Goal: Task Accomplishment & Management: Use online tool/utility

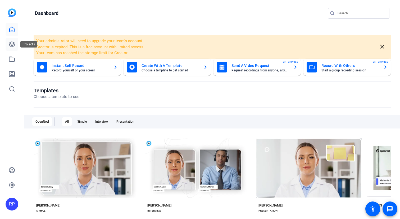
click at [11, 43] on icon at bounding box center [12, 44] width 6 height 6
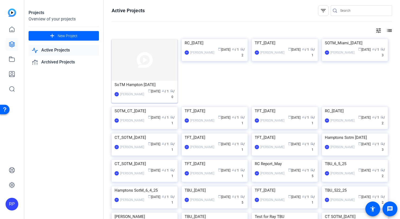
click at [142, 63] on img at bounding box center [145, 60] width 66 height 42
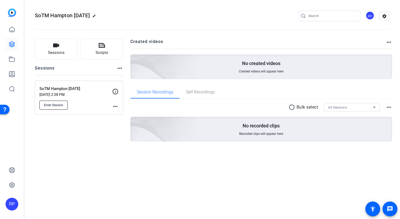
click at [61, 107] on button "Enter Session" at bounding box center [53, 104] width 28 height 9
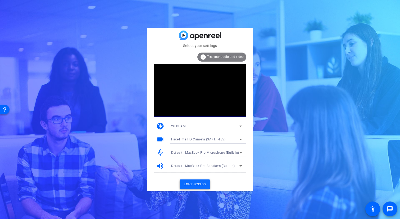
click at [191, 186] on span "Enter session" at bounding box center [195, 184] width 22 height 6
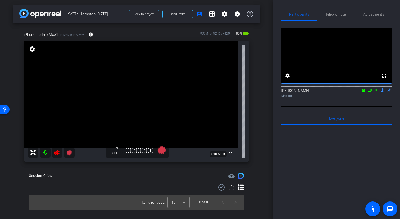
click at [55, 153] on icon at bounding box center [57, 152] width 6 height 6
click at [335, 17] on span "Teleprompter" at bounding box center [337, 14] width 22 height 13
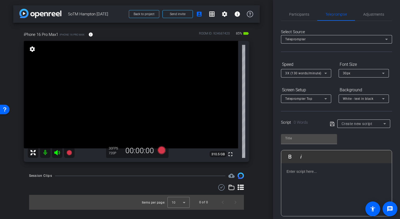
click at [304, 166] on div at bounding box center [337, 189] width 111 height 53
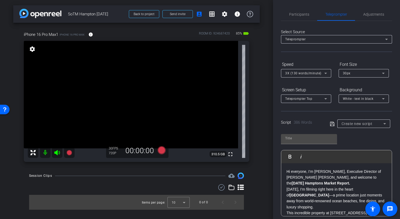
click at [310, 73] on span "3X (130 words/minute)" at bounding box center [304, 73] width 36 height 4
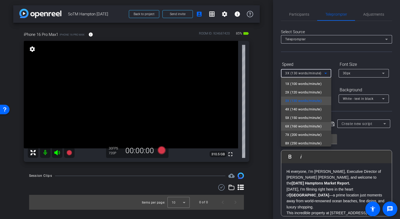
click at [300, 123] on span "6X (160 words/minute)" at bounding box center [304, 126] width 37 height 6
type input "Default title 2683"
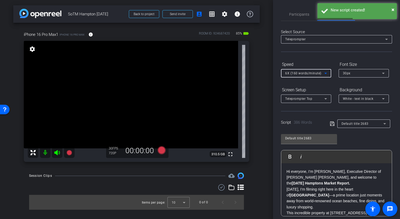
click at [330, 29] on div "Select Source" at bounding box center [336, 32] width 111 height 6
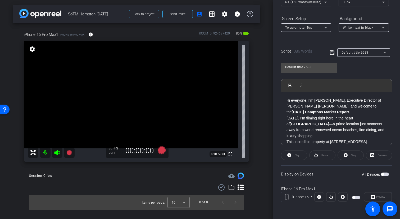
click at [358, 196] on span "button" at bounding box center [357, 197] width 8 height 4
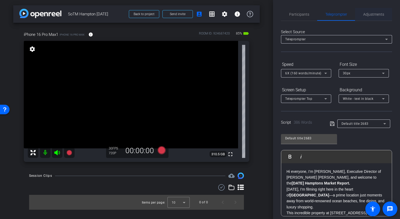
click at [365, 13] on span "Adjustments" at bounding box center [374, 14] width 21 height 4
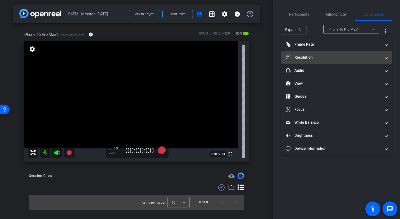
click at [329, 58] on mat-panel-title "Resolution" at bounding box center [333, 58] width 95 height 6
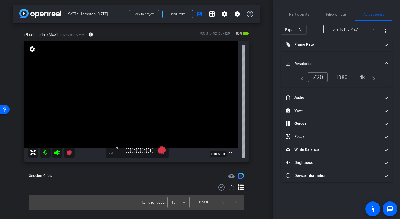
click at [344, 76] on div "1080" at bounding box center [342, 77] width 20 height 9
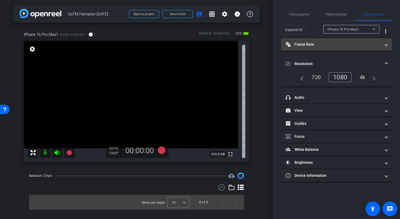
click at [329, 46] on mat-panel-title "Frame Rate Frame Rate" at bounding box center [333, 45] width 95 height 6
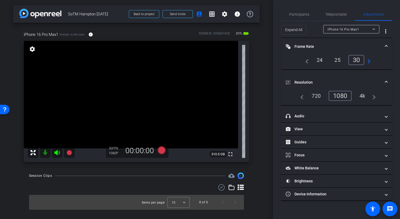
click at [322, 61] on div "24" at bounding box center [320, 59] width 14 height 9
click at [307, 17] on span "Participants" at bounding box center [299, 14] width 20 height 13
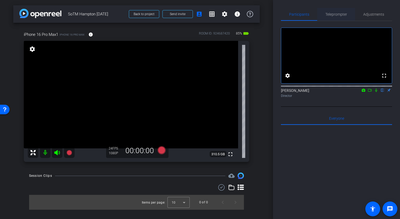
click at [341, 16] on span "Teleprompter" at bounding box center [337, 14] width 22 height 4
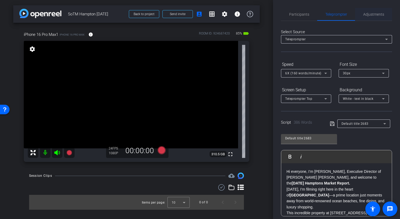
click at [373, 16] on span "Adjustments" at bounding box center [374, 14] width 21 height 4
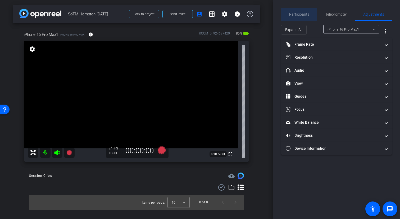
click at [306, 12] on span "Participants" at bounding box center [299, 14] width 20 height 4
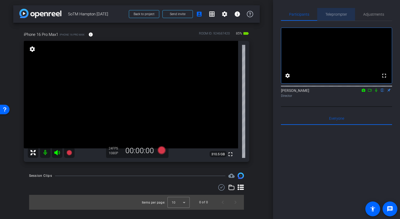
click at [329, 13] on span "Teleprompter" at bounding box center [337, 14] width 22 height 4
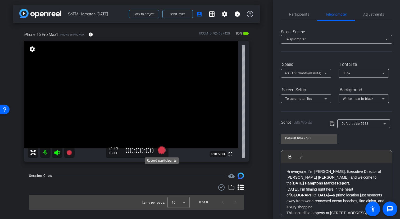
click at [166, 153] on icon at bounding box center [161, 150] width 13 height 10
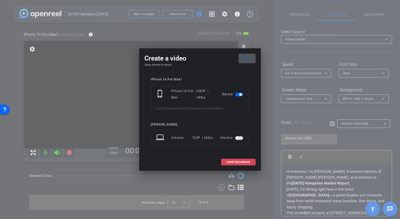
click at [237, 162] on span "START RECORDING" at bounding box center [238, 162] width 23 height 3
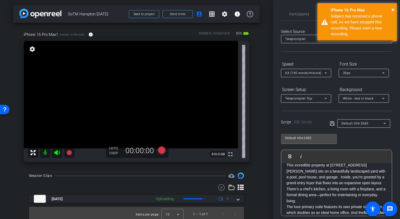
scroll to position [54, 0]
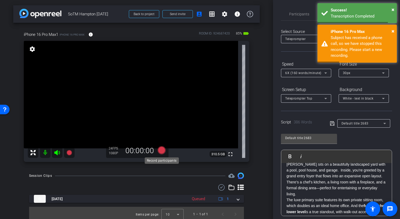
click at [162, 150] on icon at bounding box center [162, 150] width 8 height 8
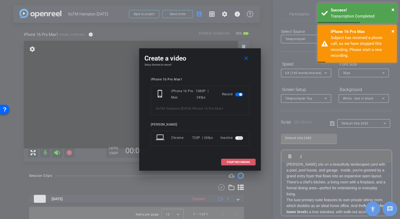
click at [250, 163] on span "START RECORDING" at bounding box center [238, 162] width 23 height 3
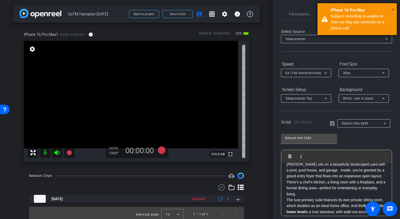
click at [393, 10] on span "×" at bounding box center [393, 9] width 3 height 6
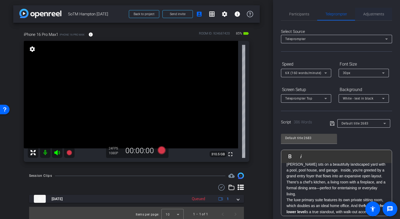
click at [368, 13] on span "Adjustments" at bounding box center [374, 14] width 21 height 4
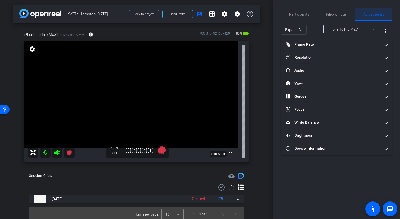
scroll to position [0, 0]
click at [305, 16] on span "Participants" at bounding box center [299, 14] width 20 height 4
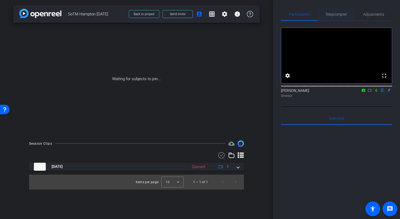
click at [341, 14] on span "Teleprompter" at bounding box center [337, 14] width 22 height 4
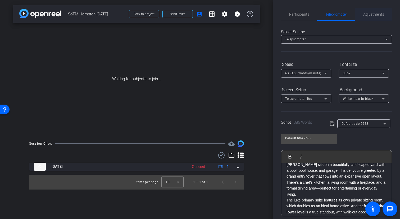
click at [376, 15] on span "Adjustments" at bounding box center [374, 14] width 21 height 4
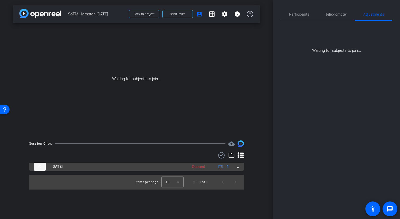
click at [237, 167] on div "Sep 5, 2025 Queued 1" at bounding box center [135, 166] width 203 height 8
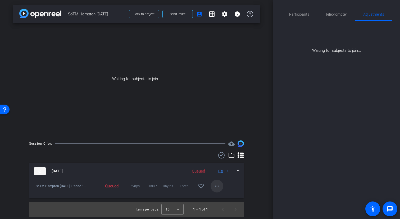
click at [220, 185] on mat-icon "more_horiz" at bounding box center [217, 185] width 6 height 6
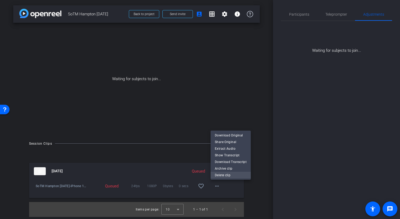
click at [223, 177] on span "Delete clip" at bounding box center [231, 175] width 32 height 6
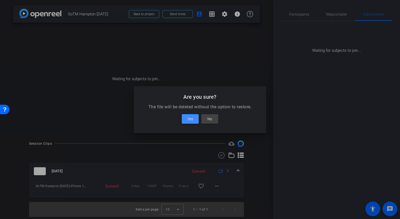
click at [192, 121] on span "Yes" at bounding box center [191, 118] width 6 height 6
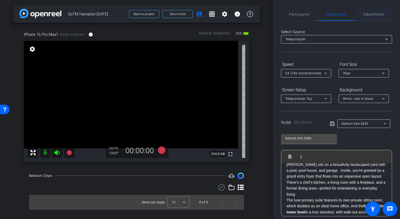
click at [372, 15] on span "Adjustments" at bounding box center [374, 14] width 21 height 4
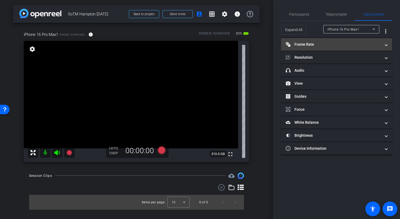
click at [345, 43] on mat-panel-title "Frame Rate Frame Rate" at bounding box center [333, 45] width 95 height 6
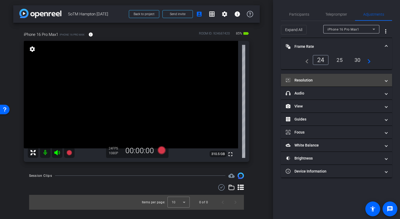
click at [322, 79] on mat-panel-title "Resolution" at bounding box center [333, 80] width 95 height 6
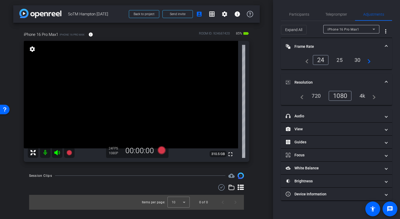
click at [364, 95] on div "4k" at bounding box center [363, 95] width 14 height 9
click at [344, 95] on div "1080" at bounding box center [339, 95] width 20 height 9
click at [343, 96] on div "1080" at bounding box center [340, 96] width 23 height 10
click at [338, 16] on span "Teleprompter" at bounding box center [337, 14] width 22 height 4
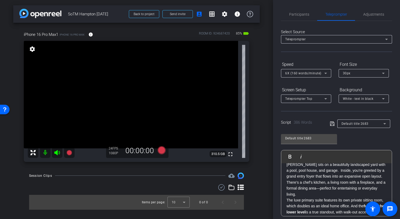
scroll to position [71, 0]
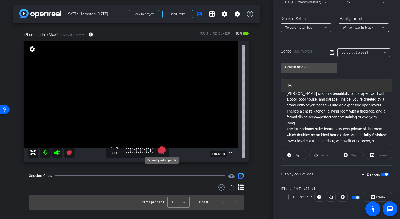
click at [162, 150] on icon at bounding box center [162, 150] width 8 height 8
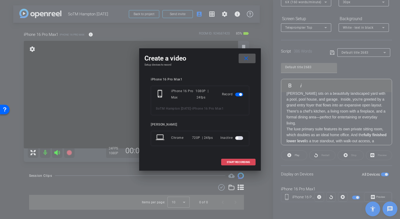
click at [240, 161] on span "START RECORDING" at bounding box center [238, 162] width 23 height 3
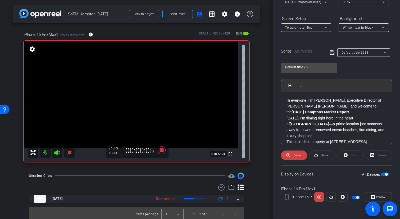
scroll to position [0, 0]
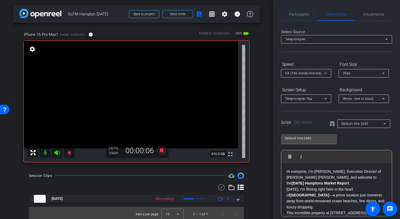
click at [303, 13] on span "Participants" at bounding box center [299, 14] width 20 height 4
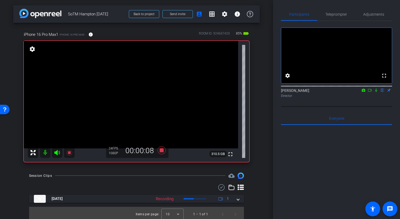
click at [377, 92] on icon at bounding box center [377, 90] width 4 height 4
click at [377, 92] on icon at bounding box center [376, 89] width 3 height 3
click at [162, 151] on icon at bounding box center [162, 150] width 8 height 8
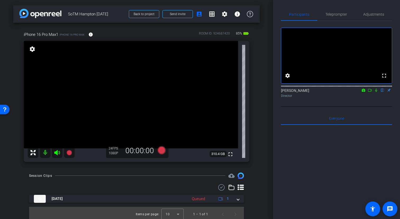
scroll to position [3, 0]
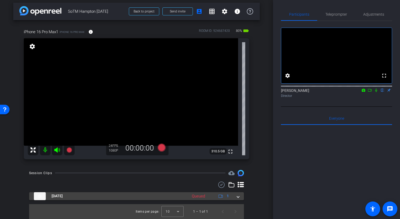
click at [239, 197] on span at bounding box center [238, 196] width 2 height 6
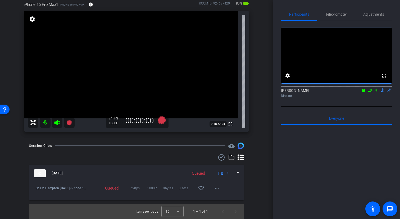
scroll to position [0, 0]
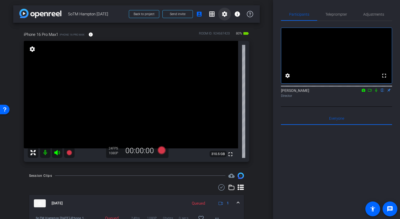
click at [225, 15] on mat-icon "settings" at bounding box center [225, 14] width 6 height 6
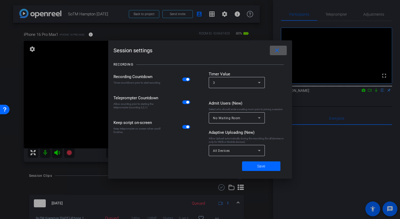
click at [279, 52] on mat-icon "close" at bounding box center [277, 50] width 7 height 7
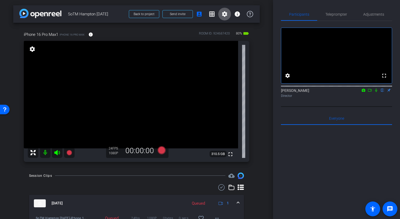
scroll to position [30, 0]
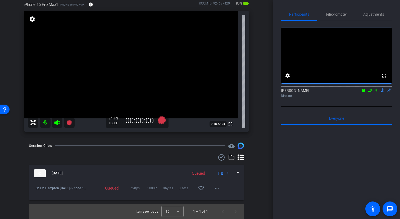
click at [238, 172] on span at bounding box center [238, 173] width 2 height 6
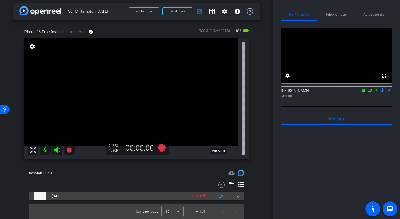
scroll to position [3, 0]
click at [204, 194] on div "Queued" at bounding box center [198, 196] width 19 height 6
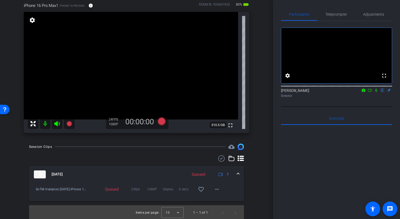
scroll to position [30, 0]
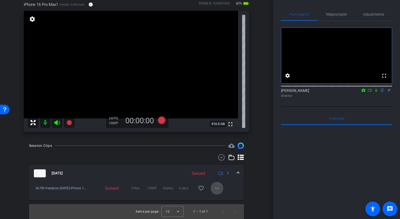
click at [217, 189] on mat-icon "more_horiz" at bounding box center [217, 188] width 6 height 6
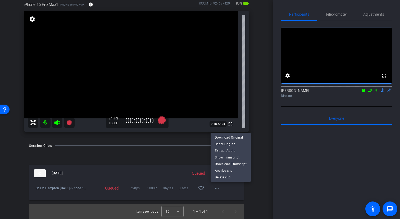
click at [253, 193] on div at bounding box center [200, 109] width 400 height 219
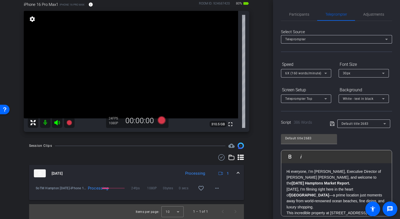
scroll to position [0, 0]
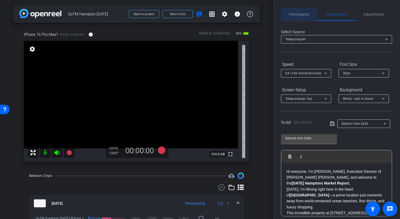
click at [307, 13] on span "Participants" at bounding box center [299, 14] width 20 height 4
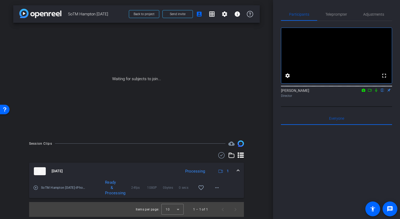
click at [238, 171] on span at bounding box center [238, 171] width 2 height 6
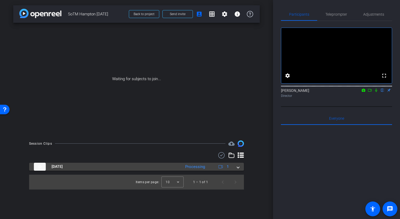
click at [238, 171] on openreel-recordings-list-clip "Sep 5, 2025 Processing 1 play_circle_outline SoTM Hampton 9.5.25-iPhone 16 Pro …" at bounding box center [136, 175] width 215 height 27
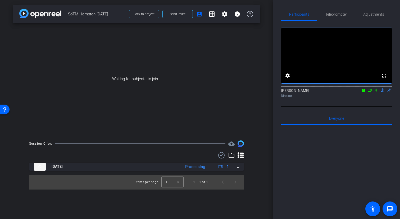
click at [238, 170] on openreel-recordings-list-clip "Sep 5, 2025 Processing 1 play_circle_outline SoTM Hampton 9.5.25-iPhone 16 Pro …" at bounding box center [136, 175] width 215 height 27
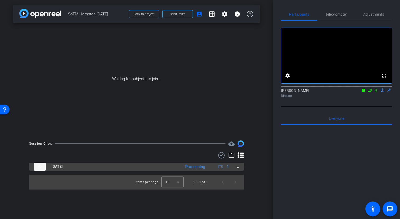
click at [239, 167] on span at bounding box center [238, 166] width 2 height 6
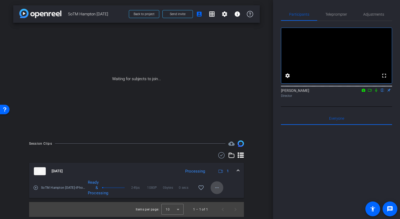
click at [221, 188] on span at bounding box center [217, 187] width 13 height 13
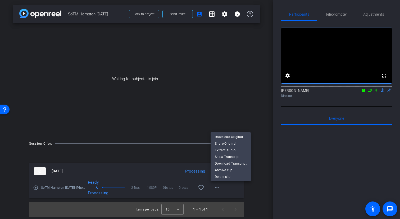
click at [249, 188] on div at bounding box center [200, 109] width 400 height 219
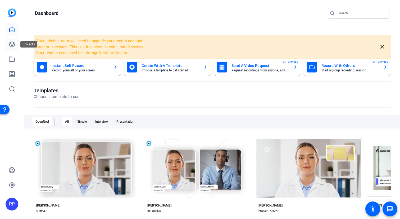
click at [13, 42] on icon at bounding box center [11, 44] width 5 height 5
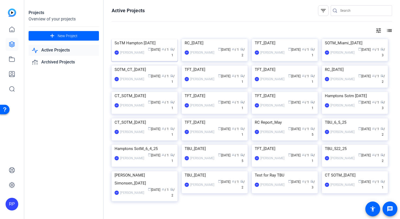
click at [142, 39] on img at bounding box center [145, 39] width 66 height 0
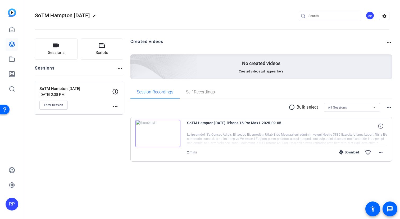
click at [351, 153] on div "Download" at bounding box center [349, 152] width 25 height 4
